Goal: Find specific page/section: Find specific page/section

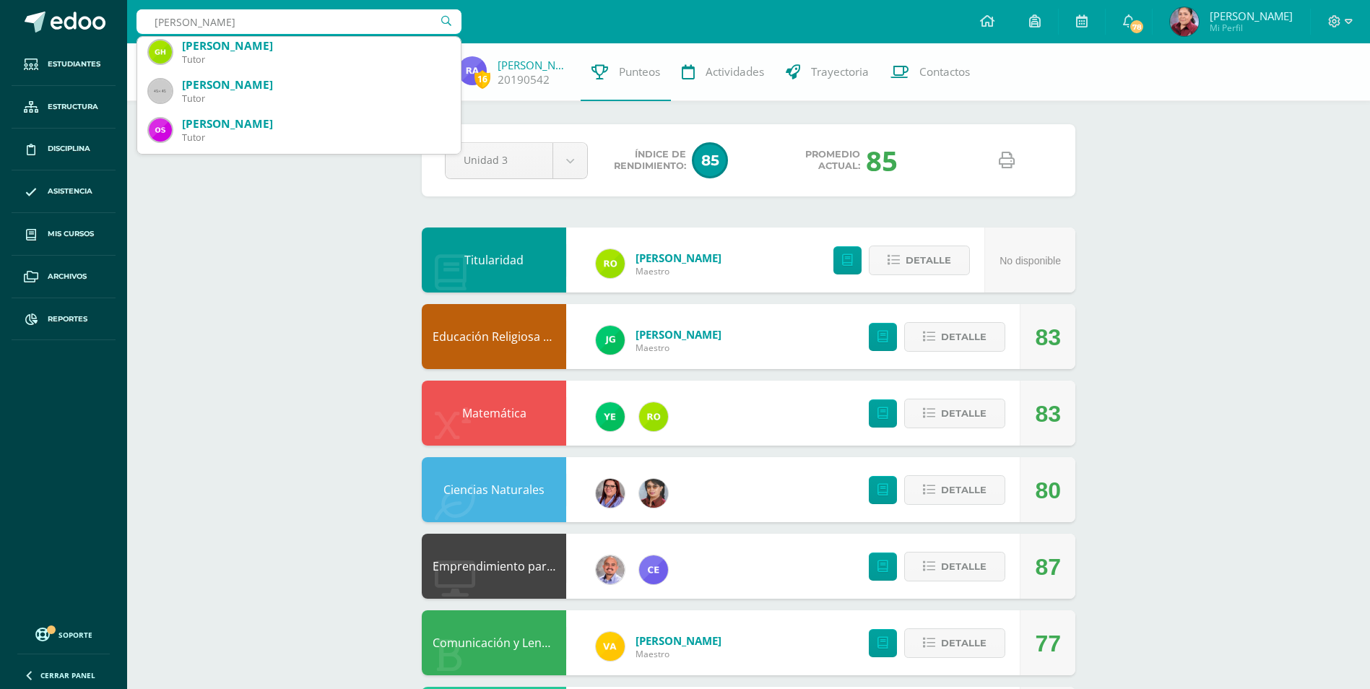
scroll to position [361, 0]
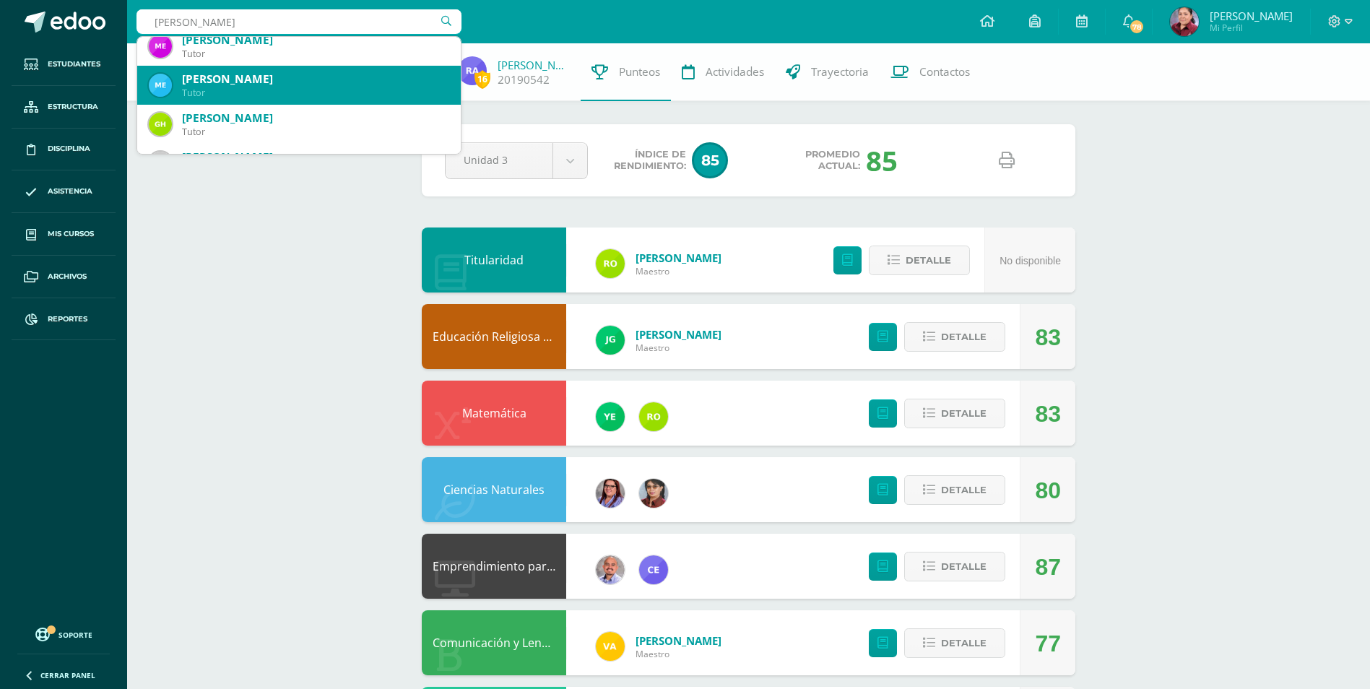
click at [256, 95] on div "Tutor" at bounding box center [315, 93] width 267 height 12
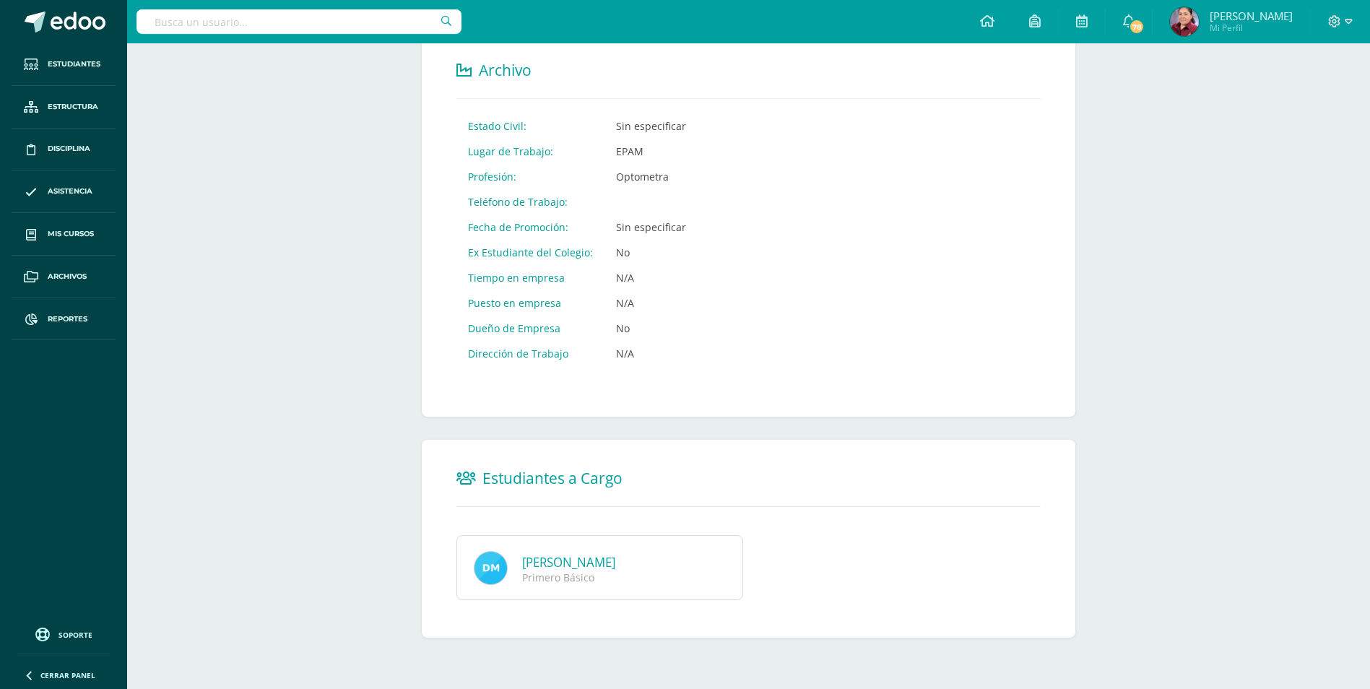
scroll to position [575, 0]
click at [203, 9] on div at bounding box center [298, 21] width 325 height 43
click at [612, 568] on link "Diego Roberto Melgar Jiménez" at bounding box center [568, 561] width 93 height 17
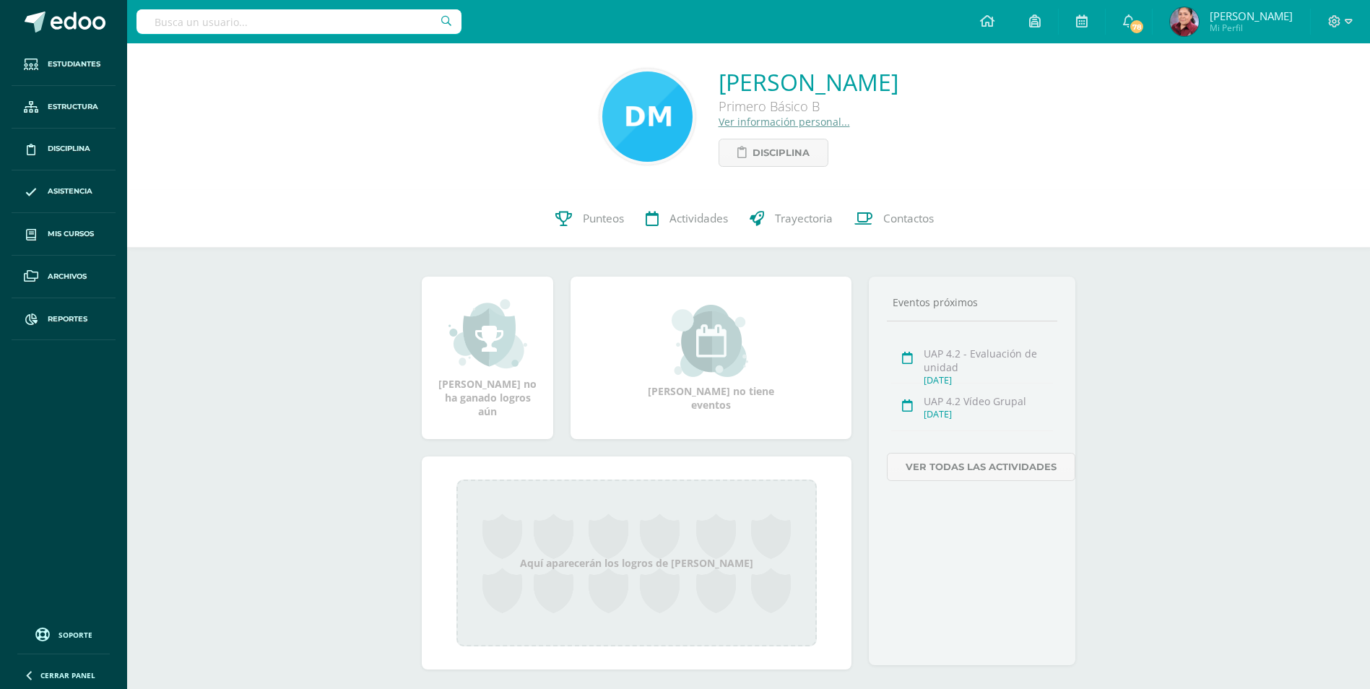
click at [252, 19] on input "text" at bounding box center [298, 21] width 325 height 25
type input "Melgar Jimenez"
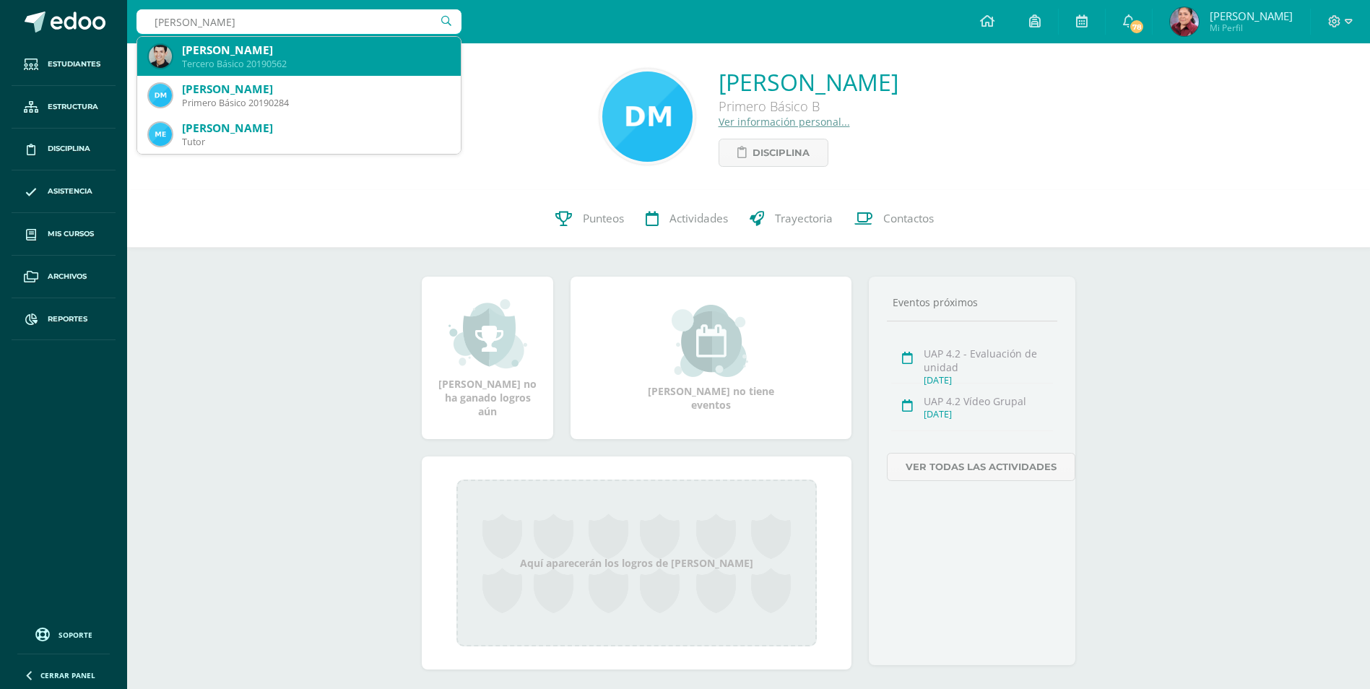
click at [239, 40] on div "Marco Alexander Melgar Jiménez Tercero Básico 20190562" at bounding box center [299, 56] width 300 height 39
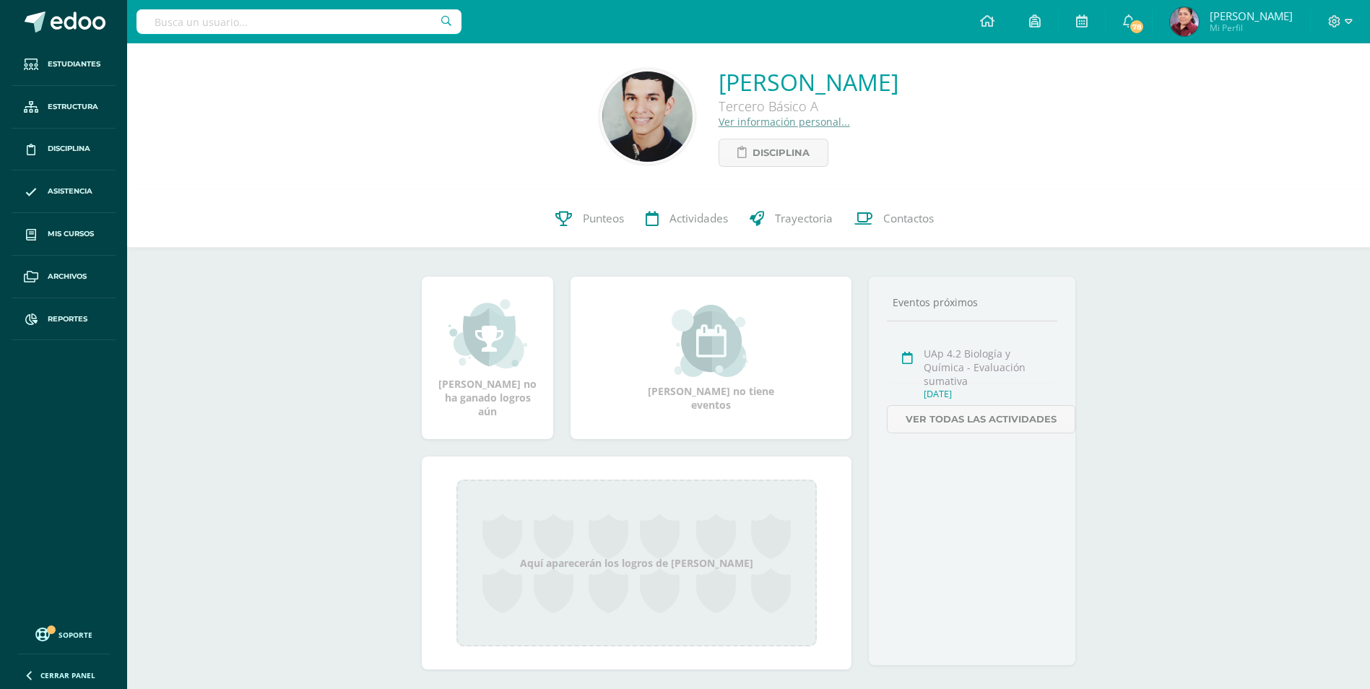
click at [718, 136] on div "[PERSON_NAME] Tercero Básico A Ver información personal... Disciplina" at bounding box center [808, 116] width 180 height 100
click at [718, 137] on div "[PERSON_NAME] Tercero Básico A Ver información personal... Disciplina" at bounding box center [808, 116] width 180 height 100
drag, startPoint x: 660, startPoint y: 137, endPoint x: 672, endPoint y: 164, distance: 29.1
click at [752, 164] on span "Disciplina" at bounding box center [780, 152] width 57 height 27
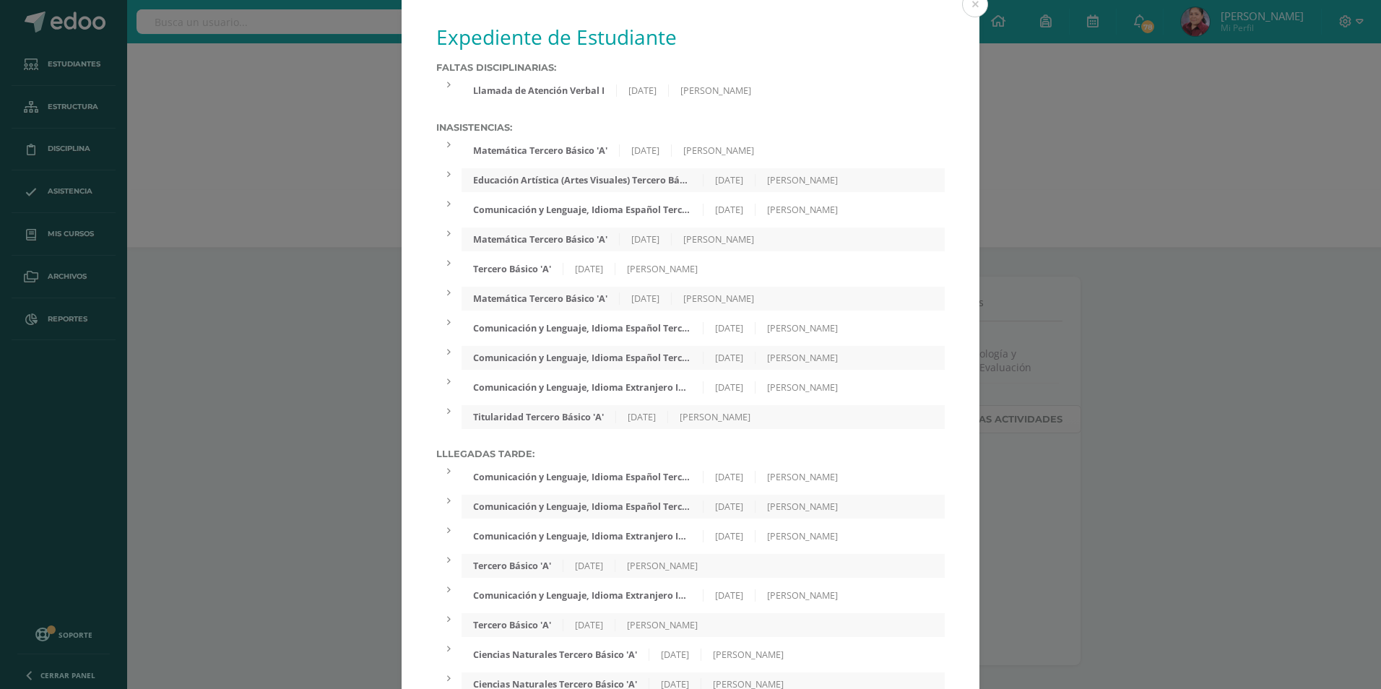
click at [588, 95] on div "Llamada de Atención Verbal I" at bounding box center [538, 90] width 155 height 12
